Goal: Use online tool/utility

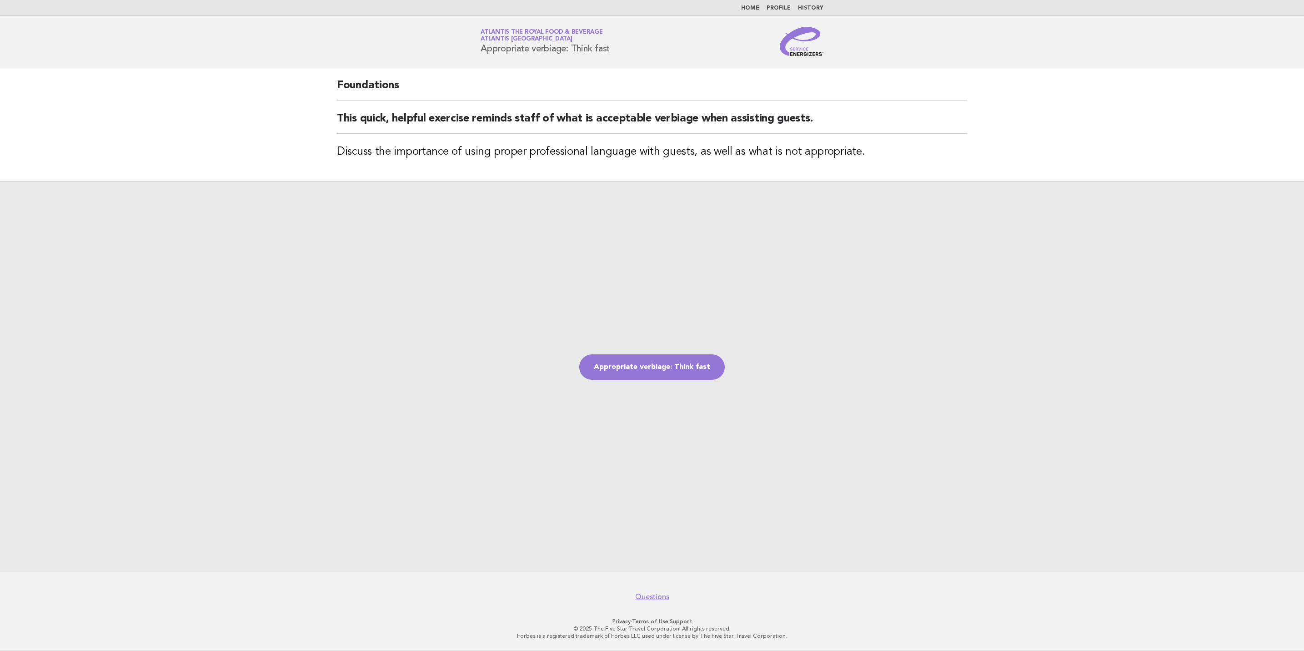
click at [796, 48] on img at bounding box center [802, 41] width 44 height 29
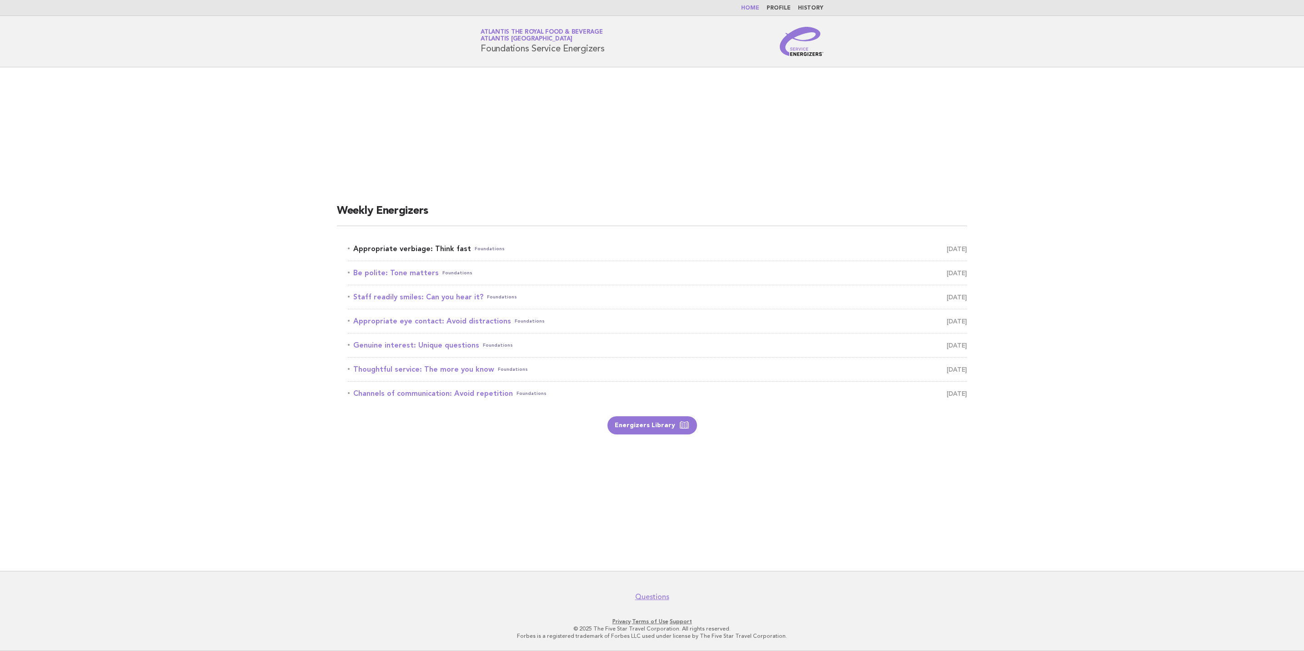
click at [958, 250] on span "[DATE]" at bounding box center [957, 248] width 20 height 13
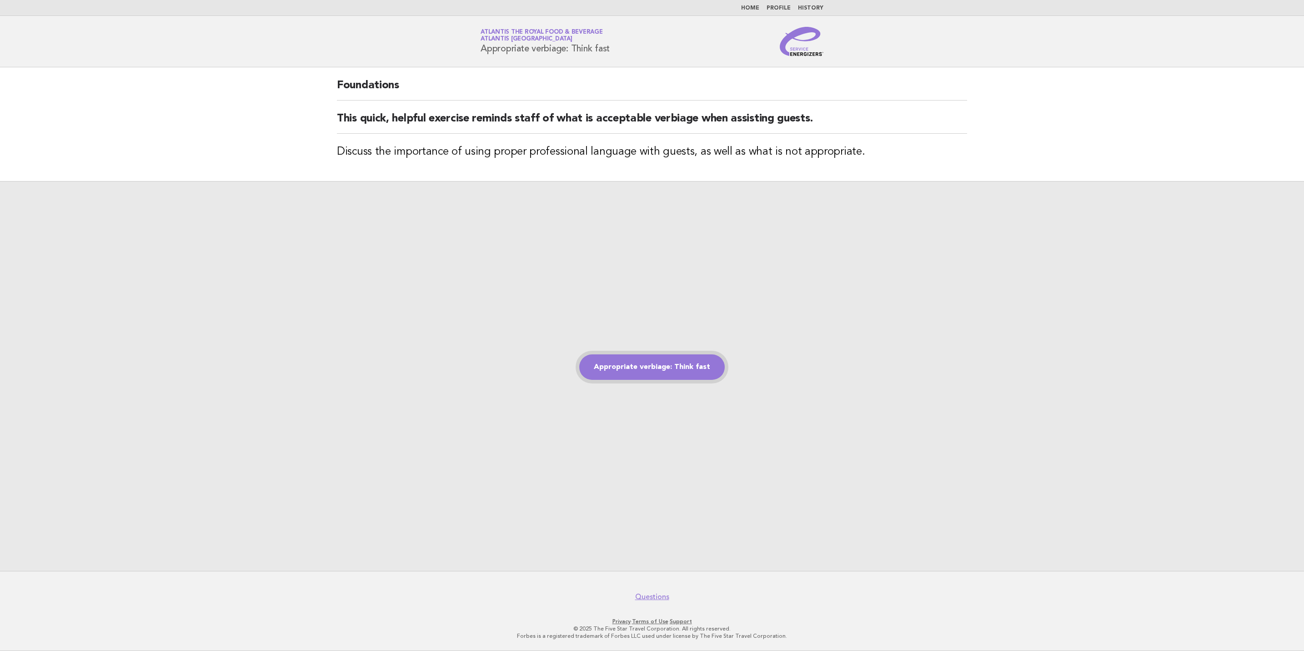
click at [684, 359] on link "Appropriate verbiage: Think fast" at bounding box center [652, 366] width 146 height 25
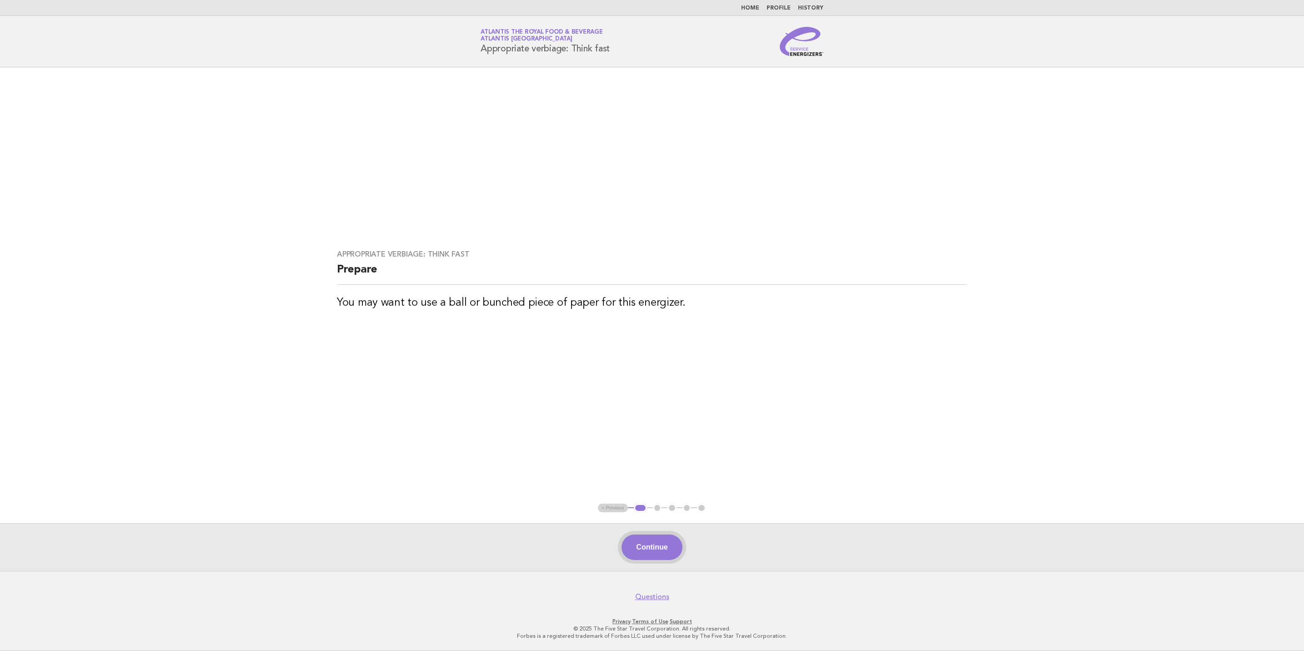
click at [645, 546] on button "Continue" at bounding box center [652, 546] width 60 height 25
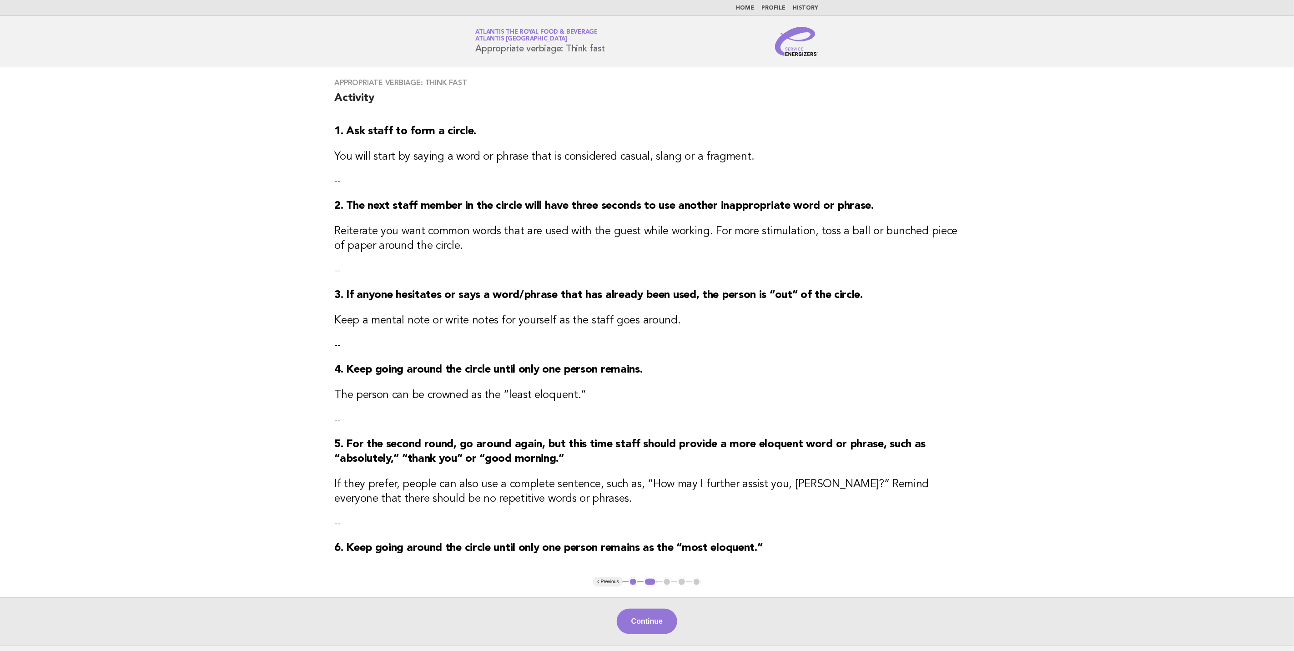
drag, startPoint x: 638, startPoint y: 626, endPoint x: 668, endPoint y: 567, distance: 66.7
click at [641, 625] on button "Continue" at bounding box center [647, 620] width 60 height 25
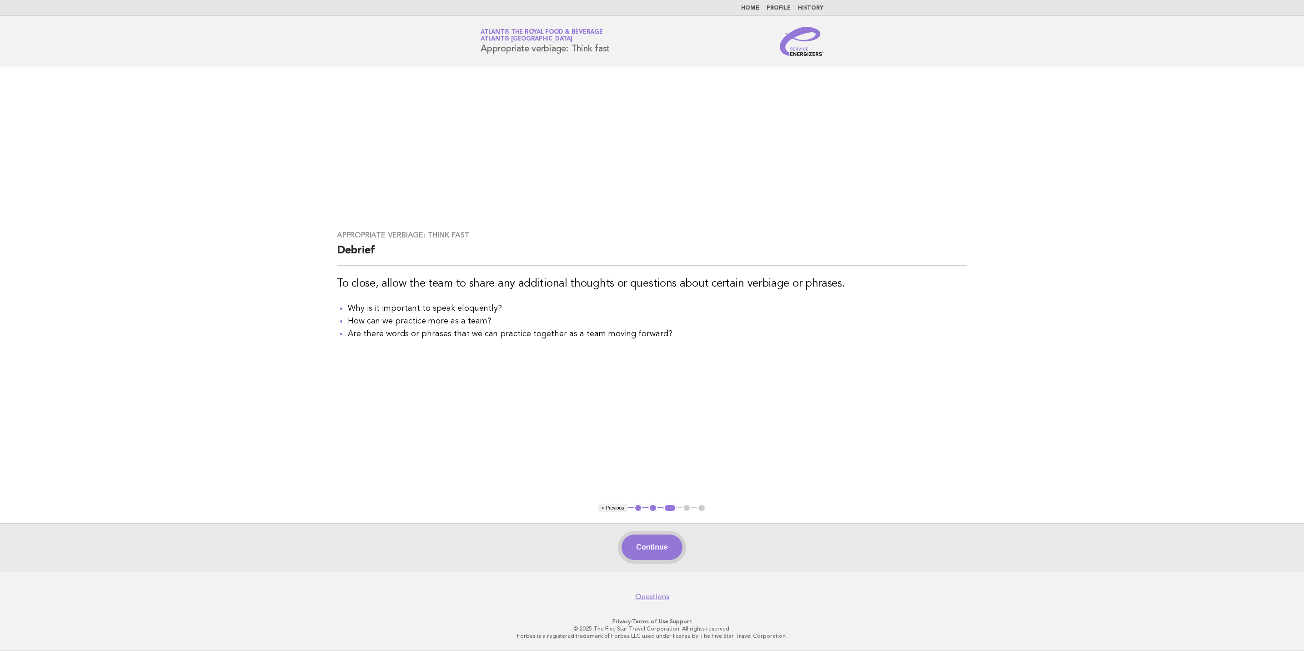
click at [657, 557] on button "Continue" at bounding box center [652, 546] width 60 height 25
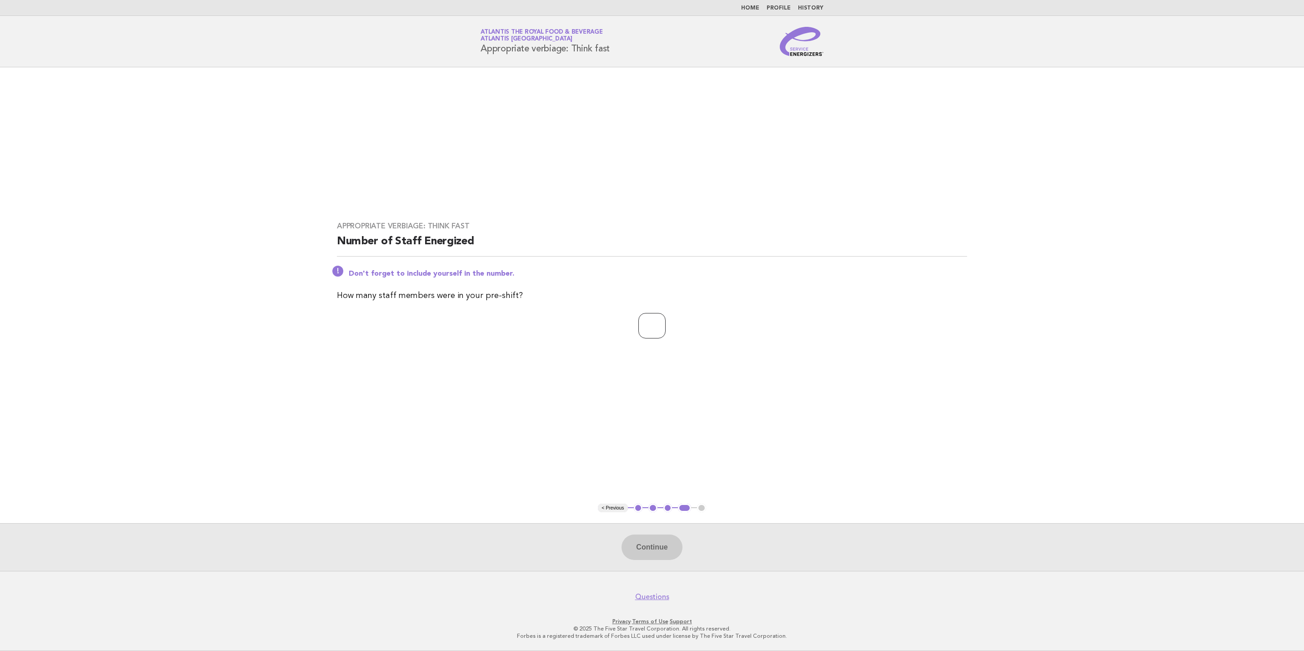
click at [647, 322] on input "number" at bounding box center [651, 325] width 27 height 25
type input "**"
click at [653, 553] on button "Continue" at bounding box center [652, 546] width 60 height 25
